Goal: Answer question/provide support: Answer question/provide support

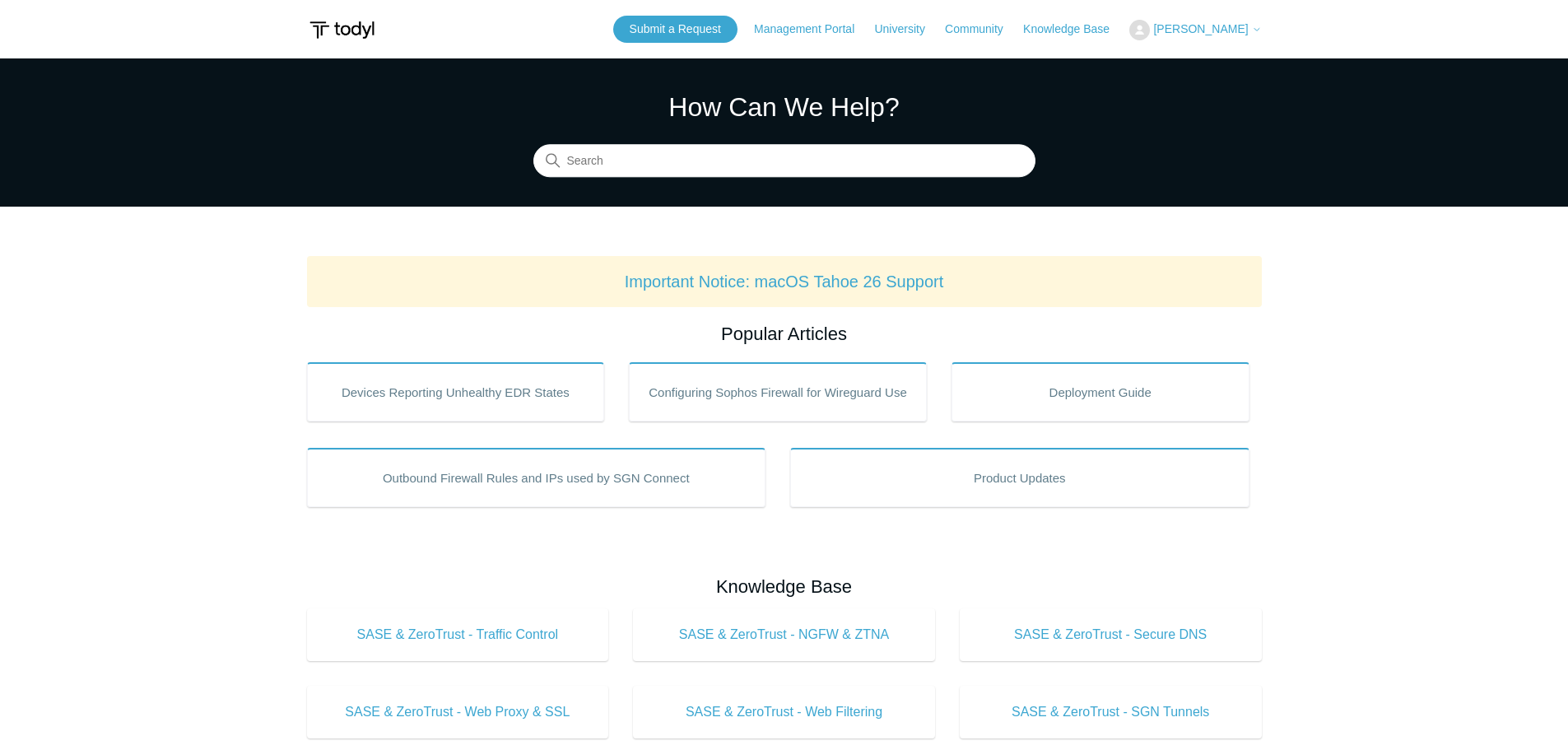
click at [1216, 26] on span "[PERSON_NAME]" at bounding box center [1200, 29] width 94 height 13
click at [1204, 68] on link "My Support Requests" at bounding box center [1210, 64] width 160 height 29
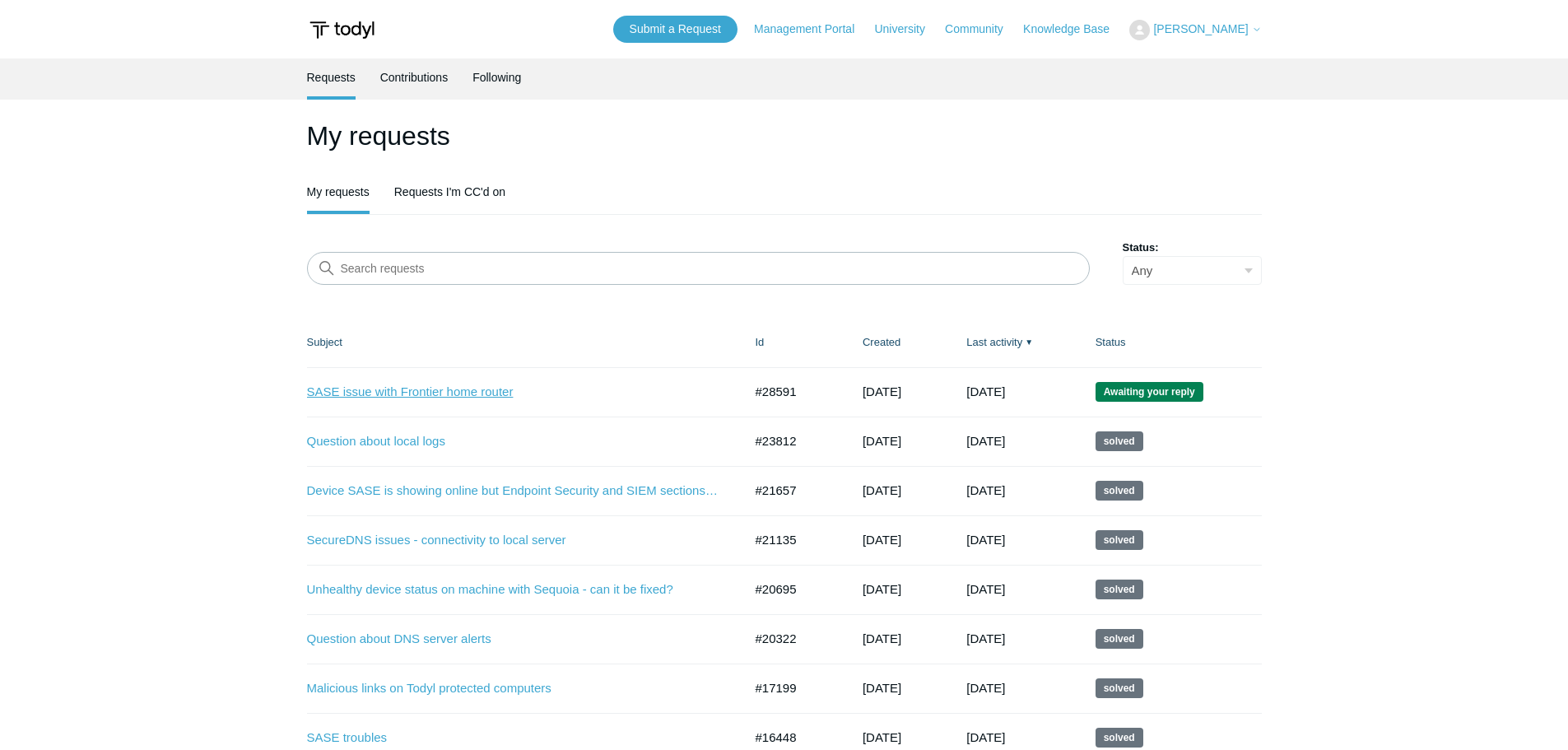
click at [431, 389] on link "SASE issue with Frontier home router" at bounding box center [512, 393] width 412 height 19
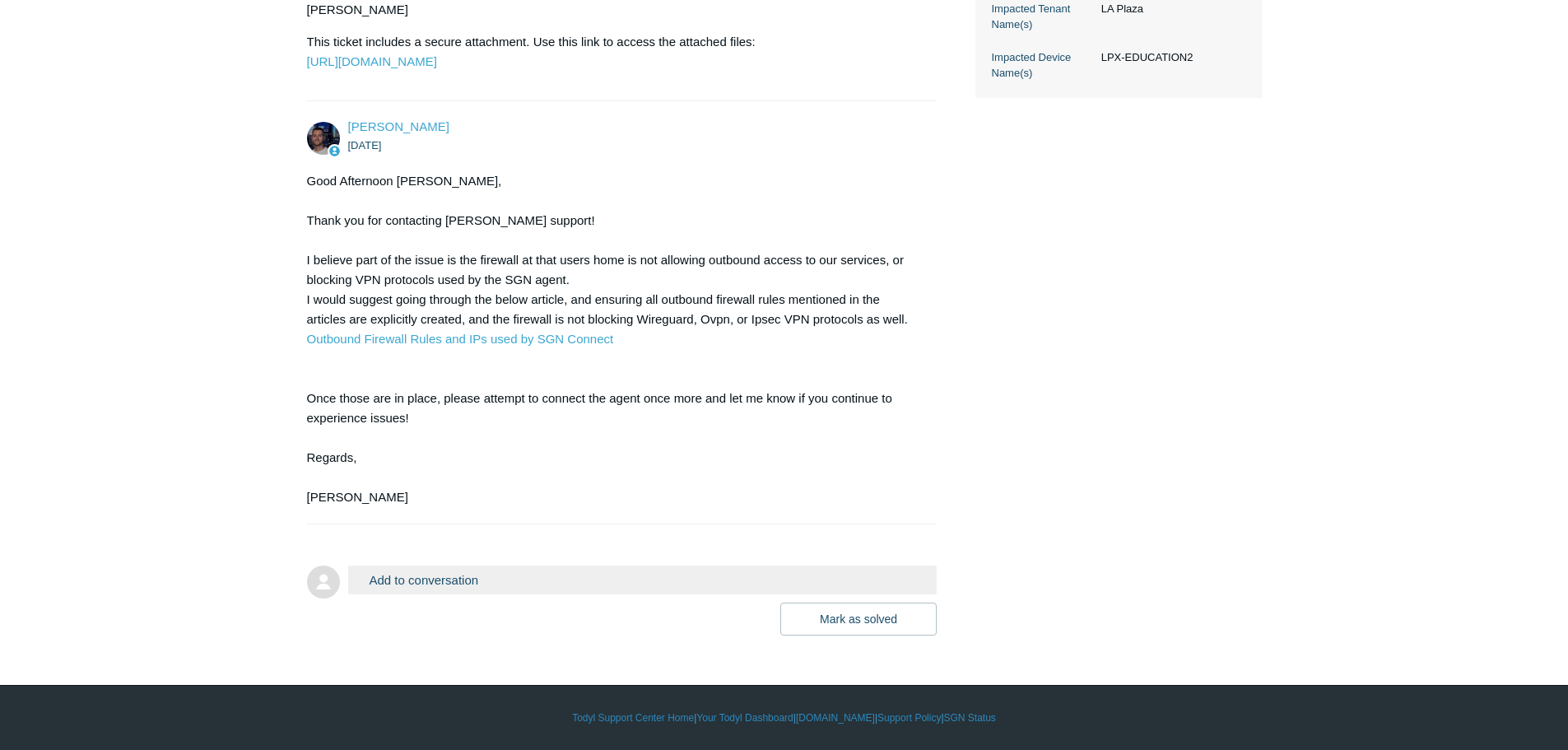
scroll to position [659, 0]
click at [630, 592] on button "Add to conversation" at bounding box center [643, 579] width 589 height 29
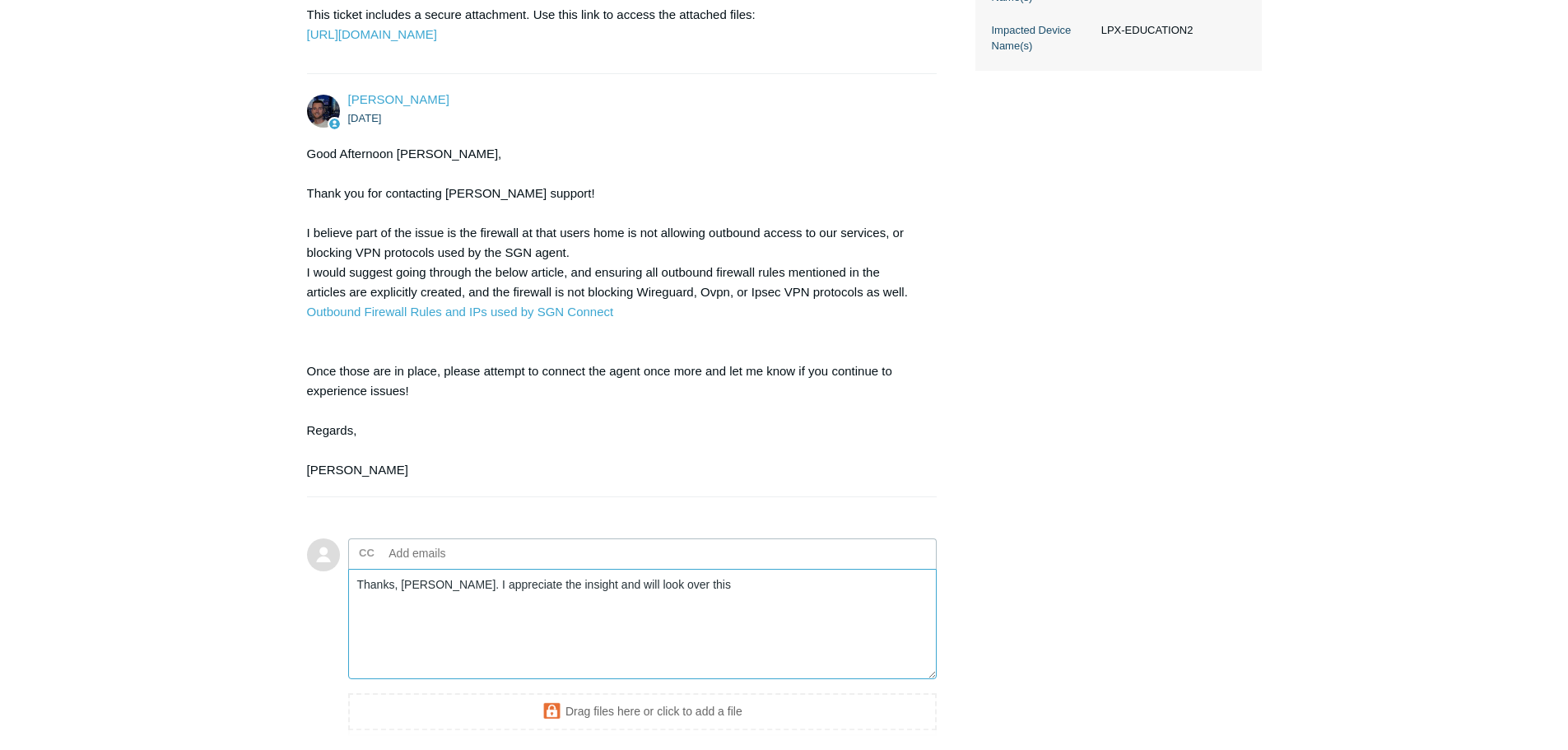
click at [733, 624] on textarea "Thanks, Connor. I appreciate the insight and will look over this" at bounding box center [643, 624] width 589 height 111
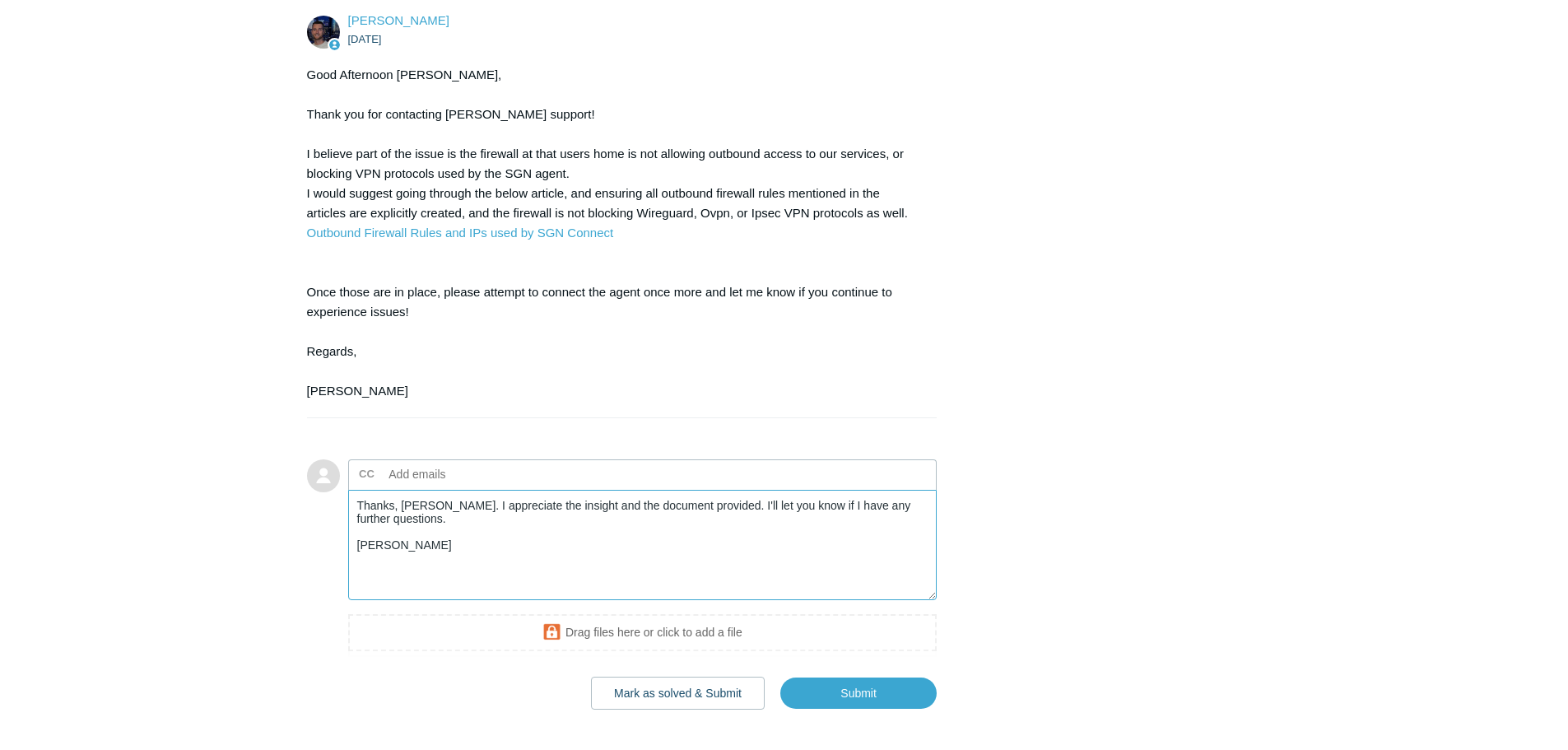
scroll to position [851, 0]
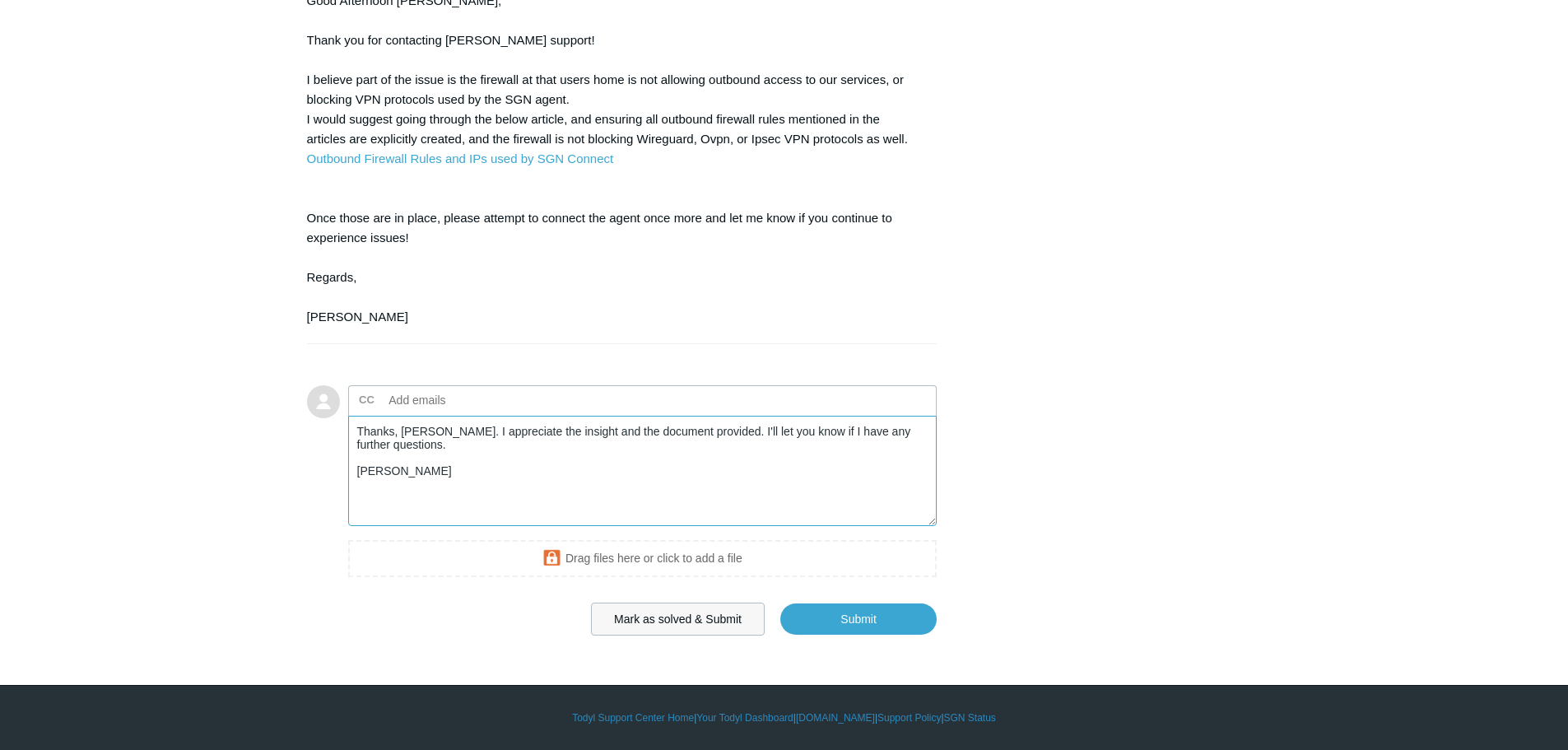
type textarea "Thanks, Connor. I appreciate the insight and the document provided. I'll let yo…"
click at [726, 618] on button "Mark as solved & Submit" at bounding box center [678, 619] width 173 height 33
